Goal: Book appointment/travel/reservation

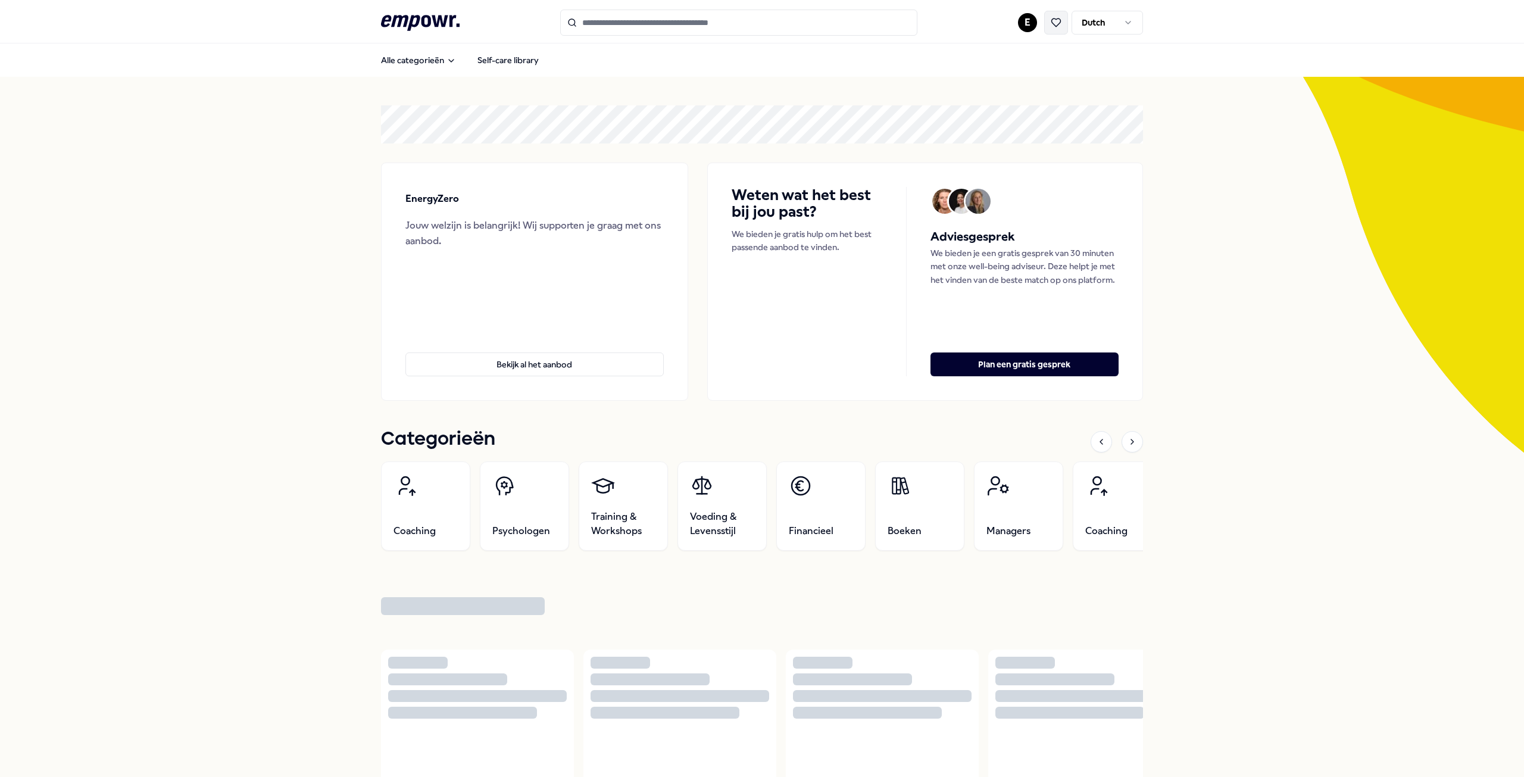
click at [1056, 21] on icon at bounding box center [1056, 22] width 9 height 8
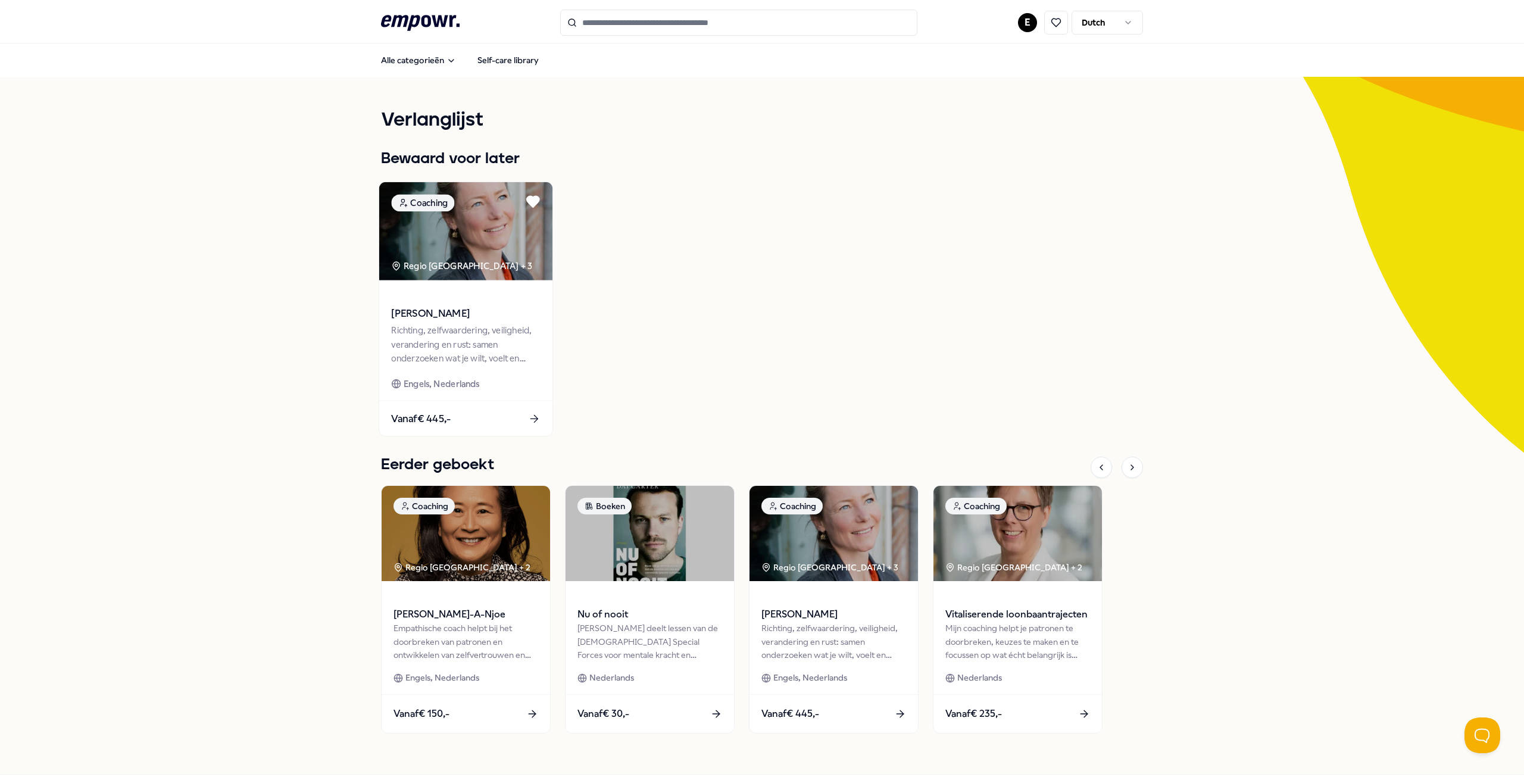
click at [430, 417] on span "Vanaf € 445,-" at bounding box center [421, 418] width 60 height 15
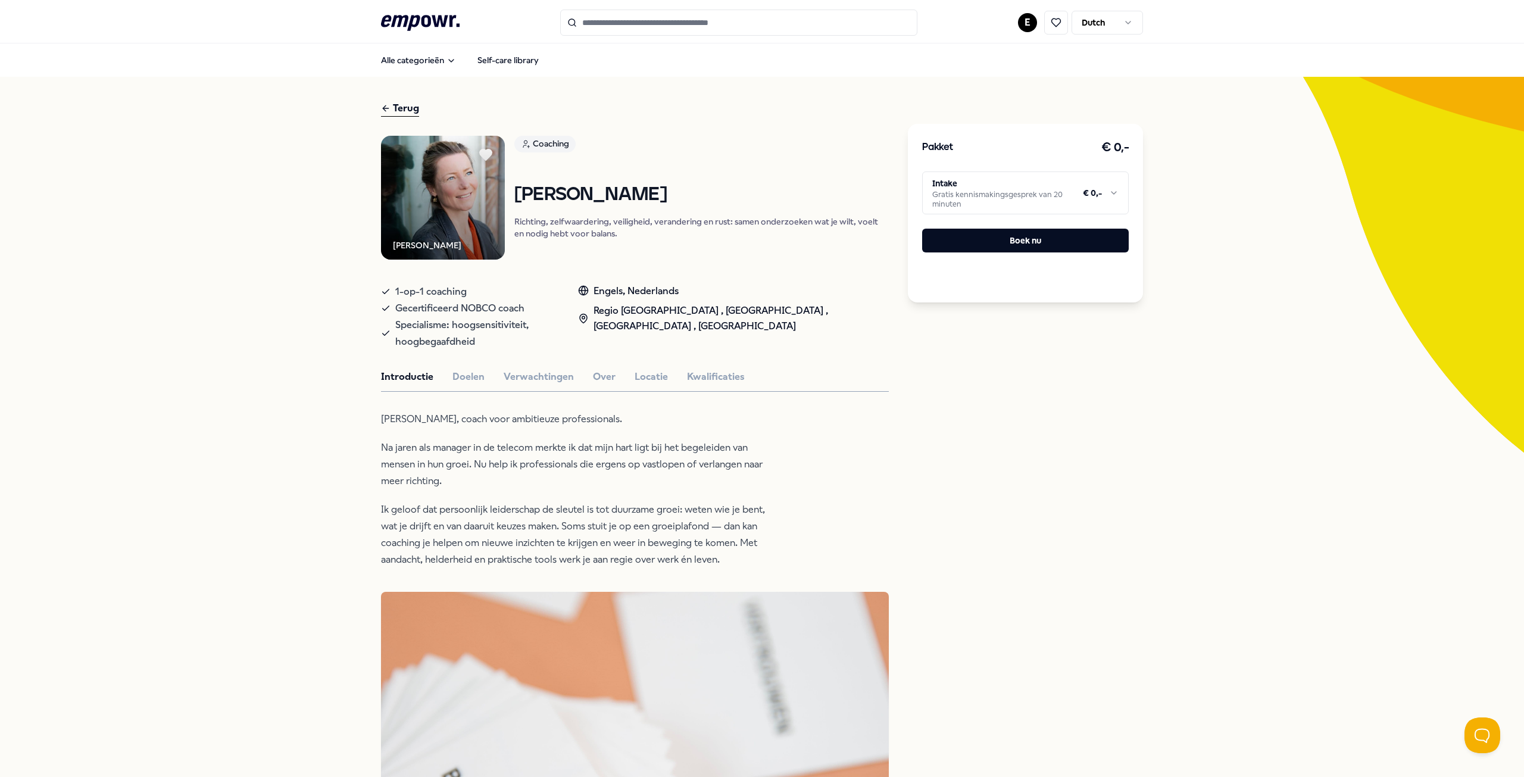
click at [1071, 169] on div "Pakket € 0,- Intake Gratis kennismakingsgesprek van 20 minuten € 0,- Boek nu" at bounding box center [1025, 213] width 235 height 179
click at [1074, 186] on html ".empowr-logo_svg__cls-1{fill:#03032f} E Dutch Alle categorieën Self-care librar…" at bounding box center [762, 388] width 1524 height 777
click at [1025, 196] on html ".empowr-logo_svg__cls-1{fill:#03032f} E Dutch Alle categorieën Self-care librar…" at bounding box center [762, 388] width 1524 height 777
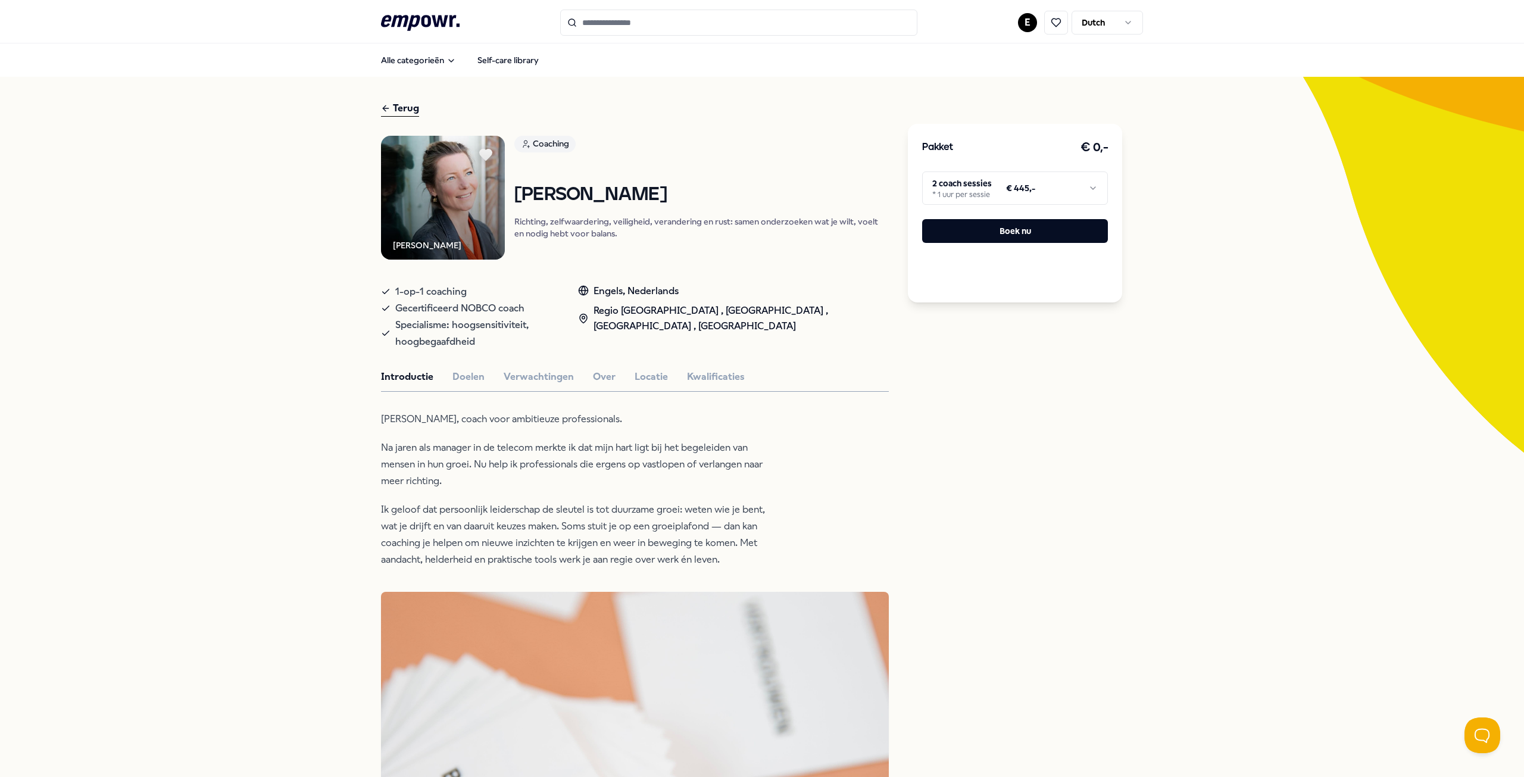
click at [1028, 213] on div "Pakket € 0,- 2 coach sessies * 1 uur per sessie € 445,- Boek nu" at bounding box center [1015, 213] width 214 height 179
click at [1034, 227] on button "Boek nu" at bounding box center [1015, 231] width 186 height 24
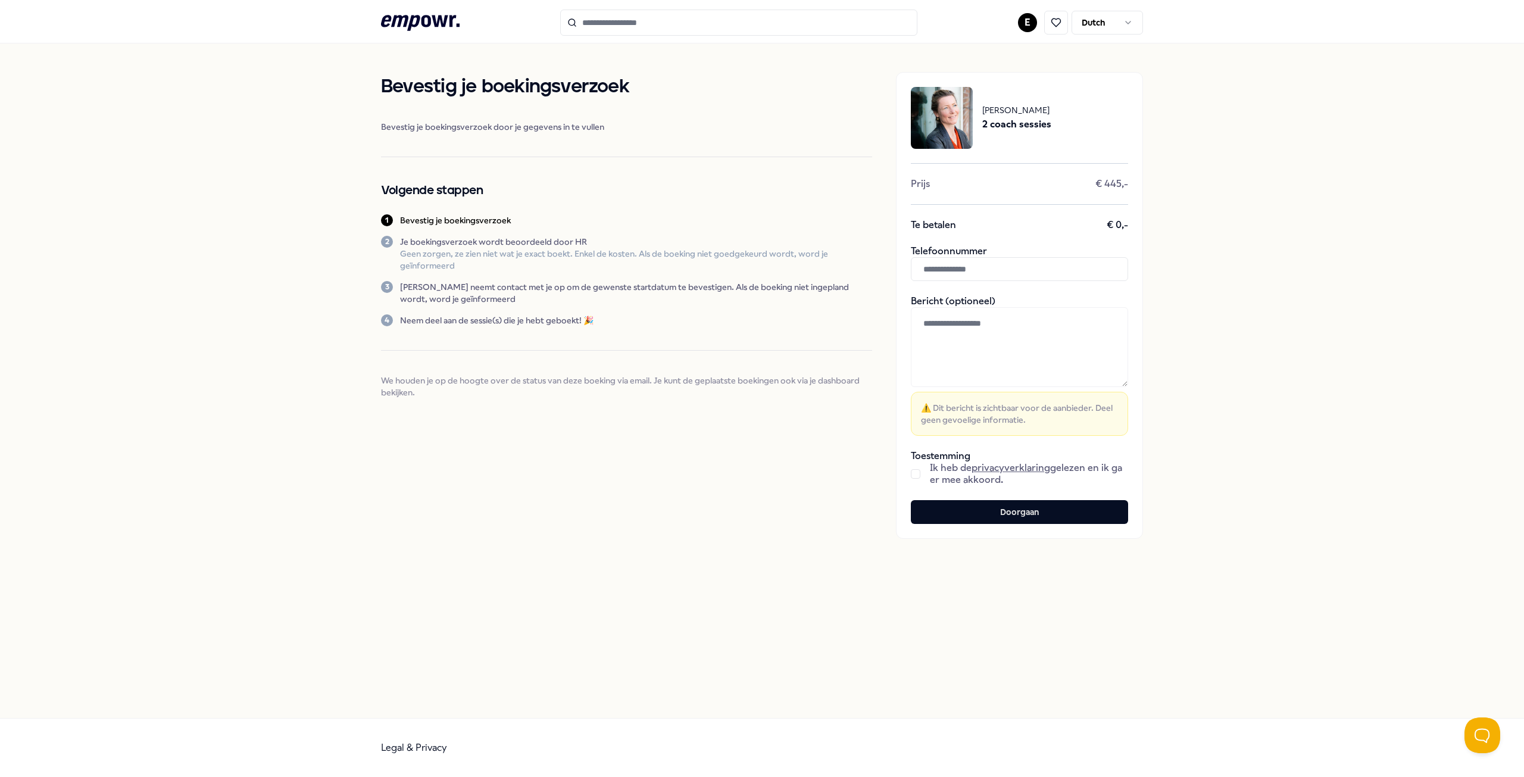
click at [994, 264] on input "text" at bounding box center [1019, 269] width 217 height 24
type input "**********"
click at [919, 472] on button "button" at bounding box center [916, 474] width 10 height 10
click at [979, 510] on button "Doorgaan" at bounding box center [1019, 512] width 217 height 24
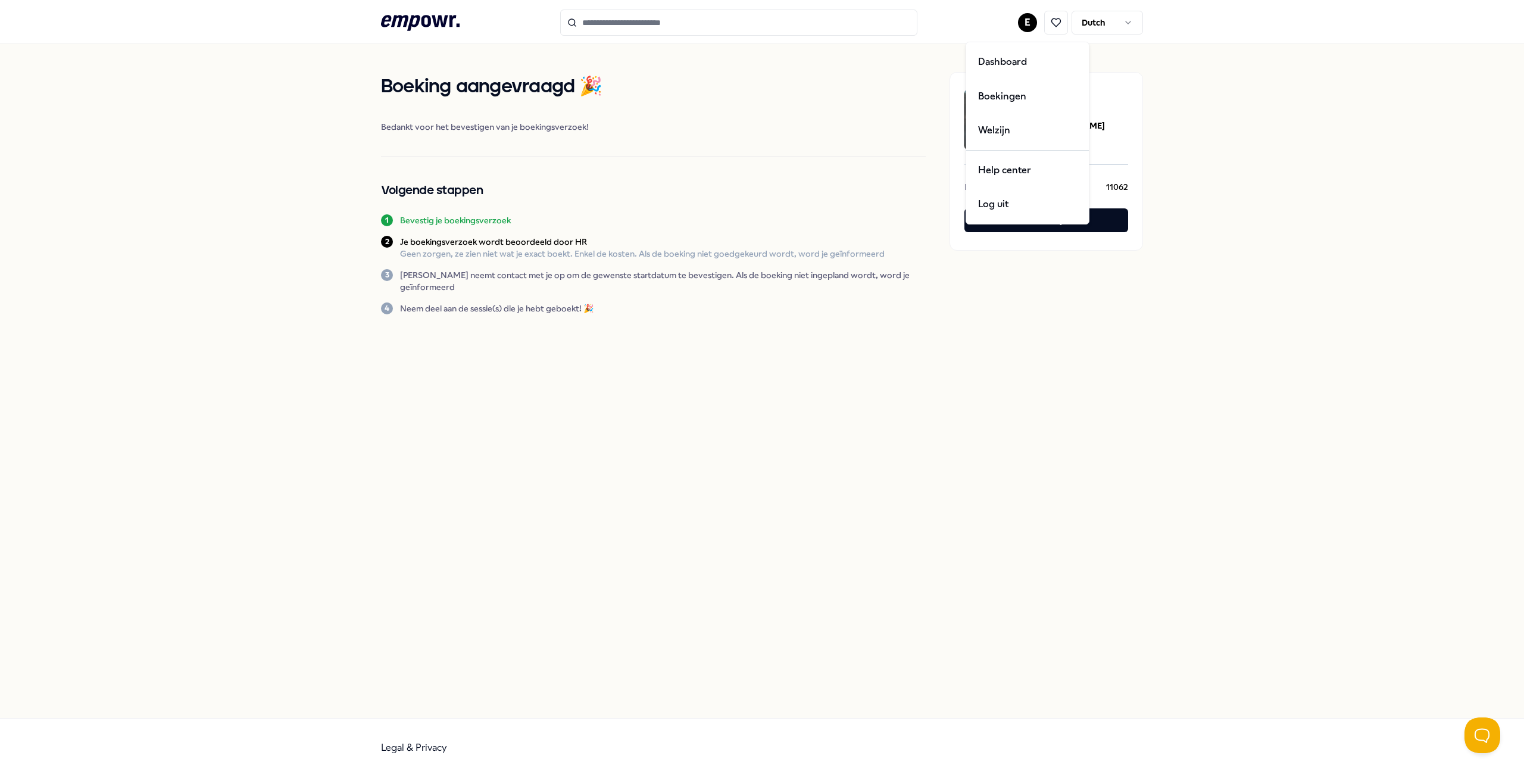
click at [1029, 17] on html ".empowr-logo_svg__cls-1{fill:#03032f} E Dutch Boeking aangevraagd 🎉 Bedankt voo…" at bounding box center [762, 388] width 1524 height 777
click at [1015, 109] on div "Boekingen" at bounding box center [1028, 96] width 118 height 35
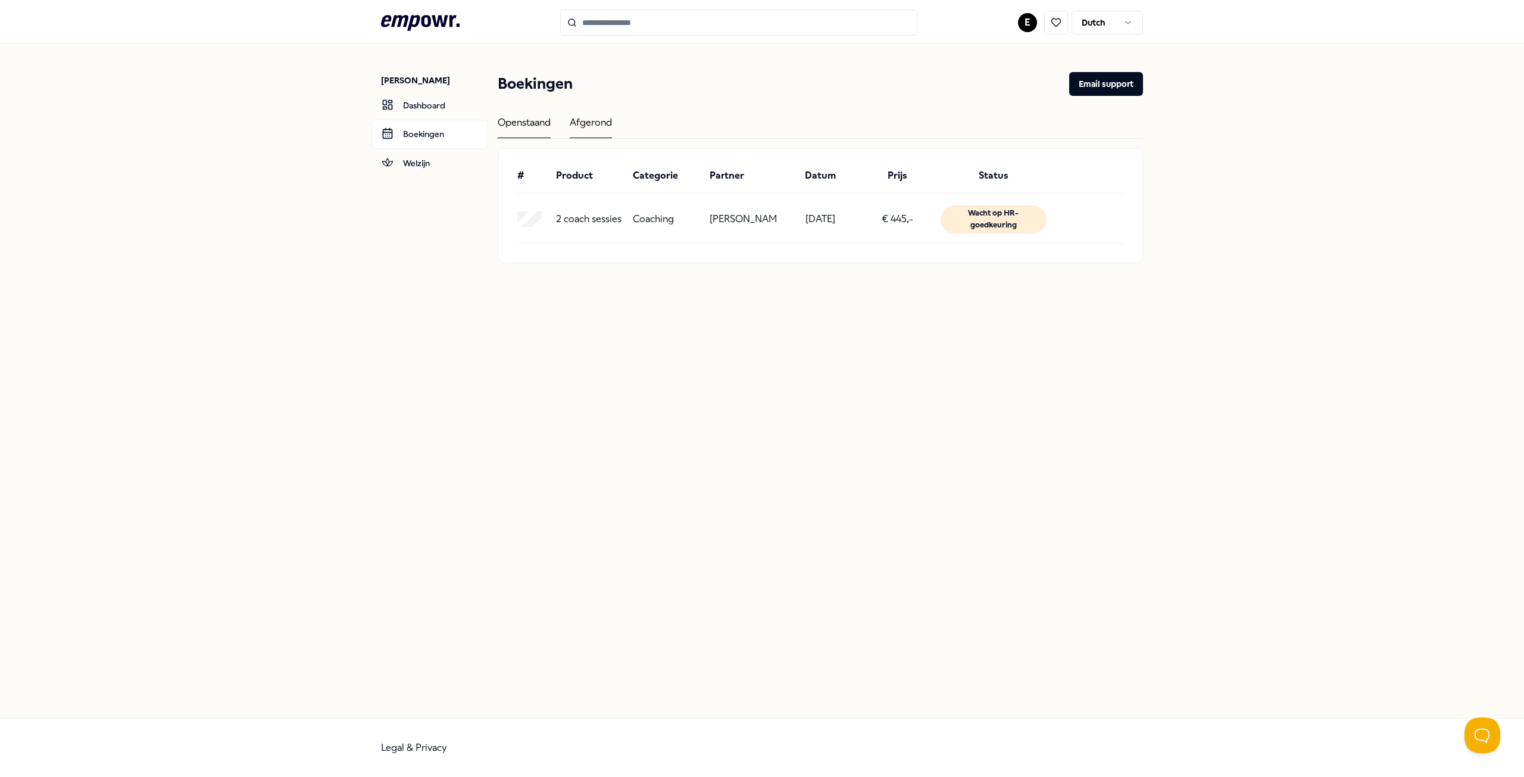
click at [580, 127] on div "Afgerond" at bounding box center [591, 126] width 42 height 23
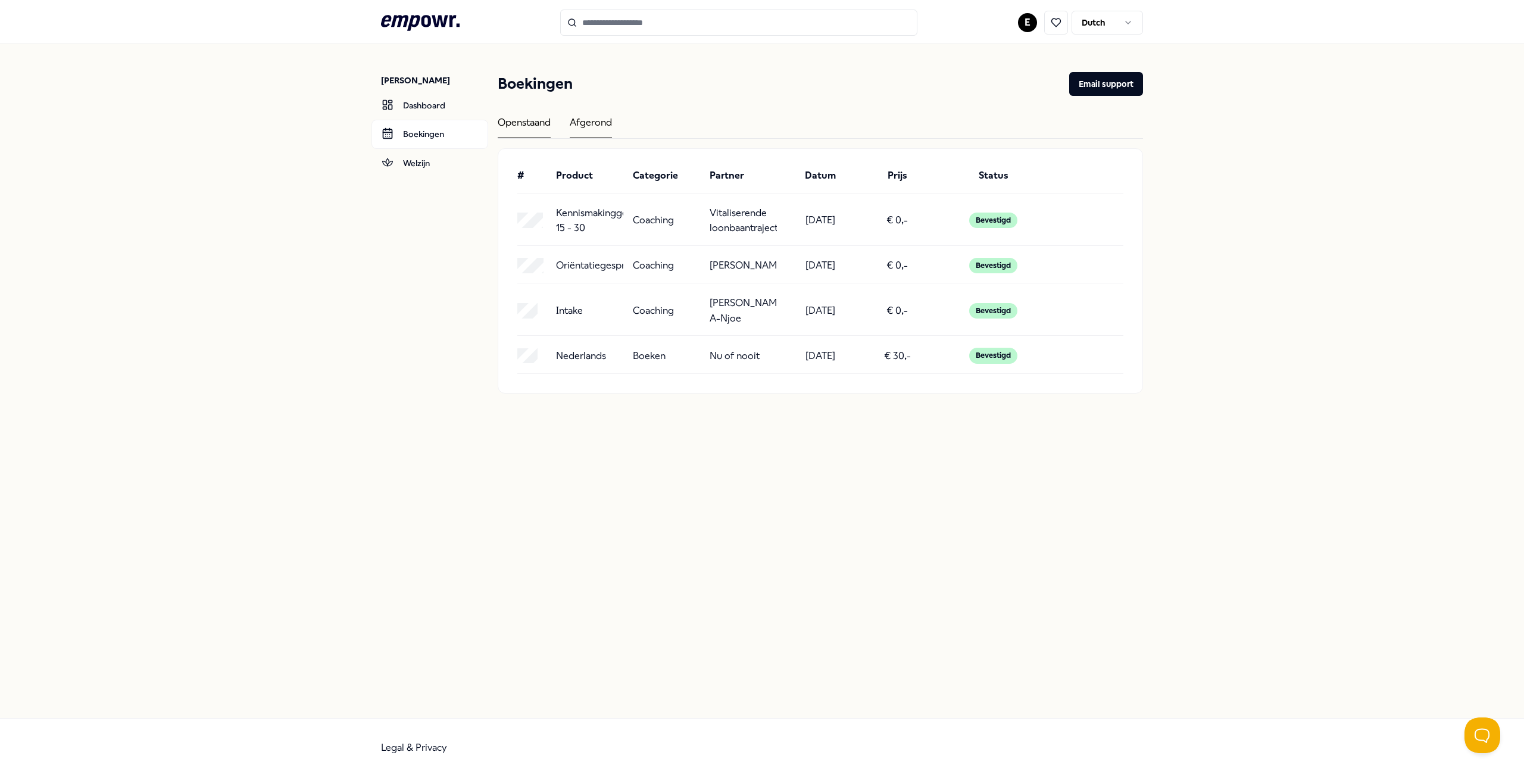
click at [546, 123] on div "Openstaand" at bounding box center [524, 126] width 53 height 23
